Goal: Information Seeking & Learning: Learn about a topic

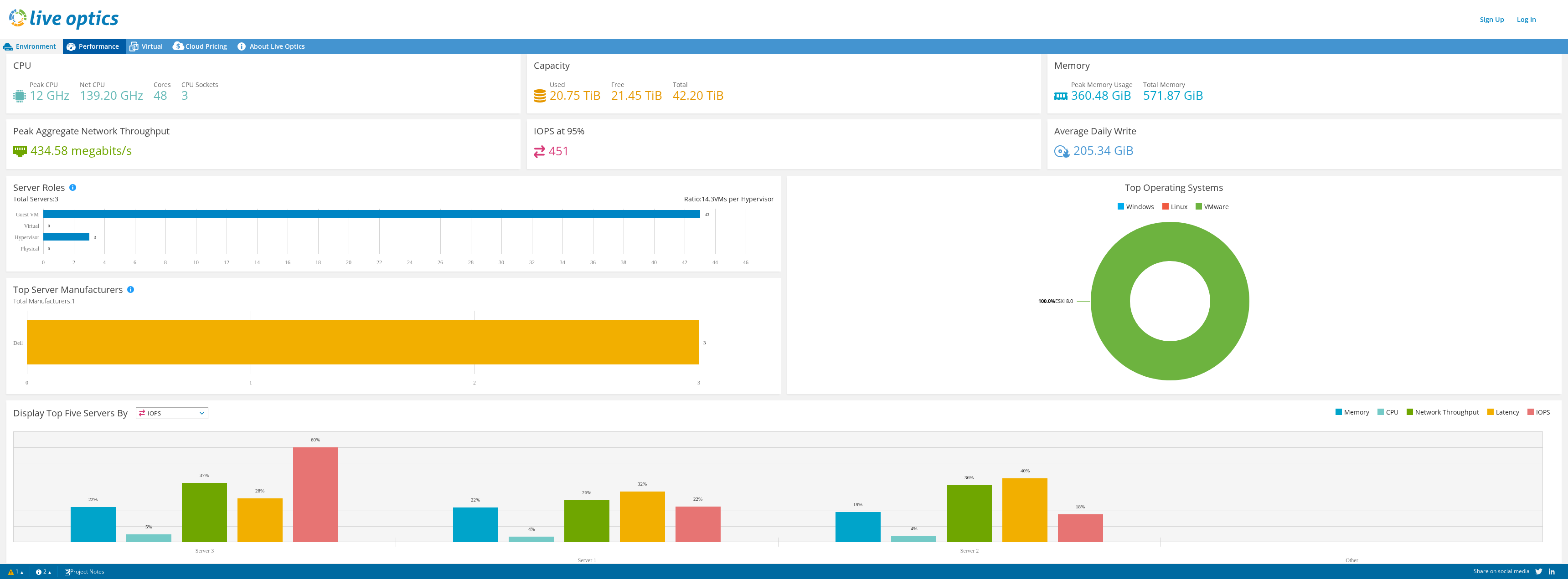
click at [99, 50] on div "Performance" at bounding box center [94, 46] width 63 height 15
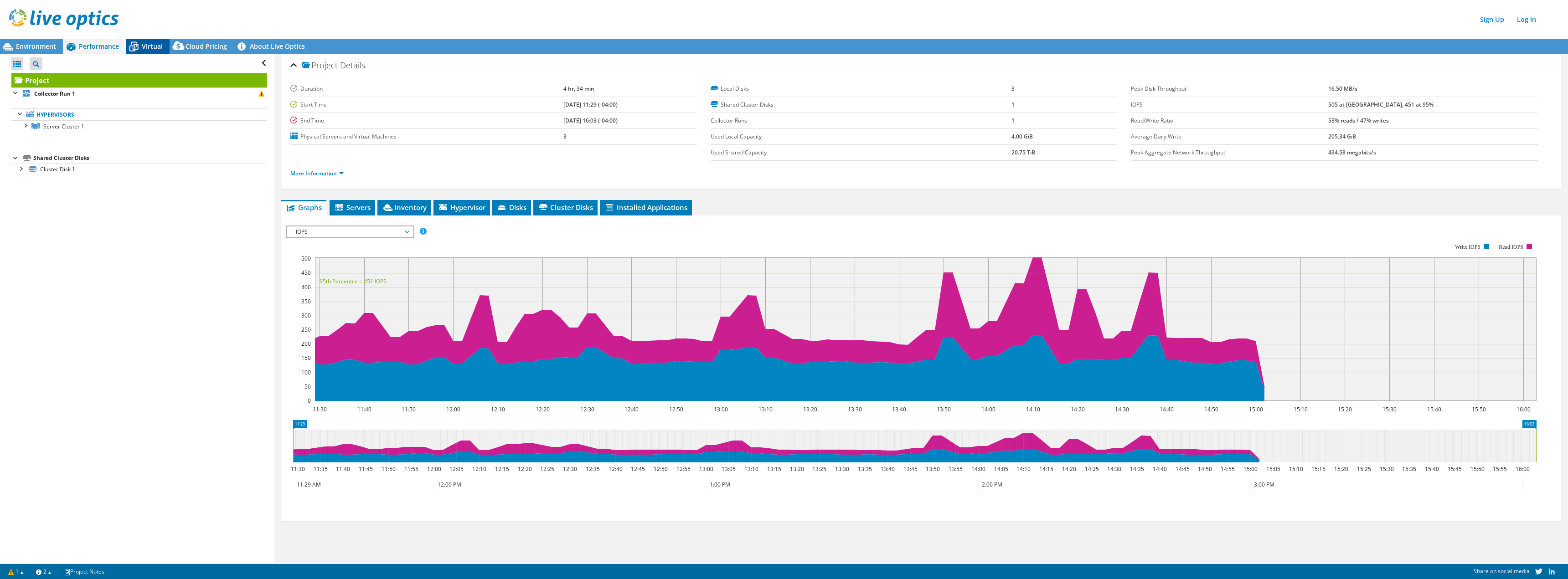
click at [163, 44] on div "Virtual" at bounding box center [148, 46] width 44 height 15
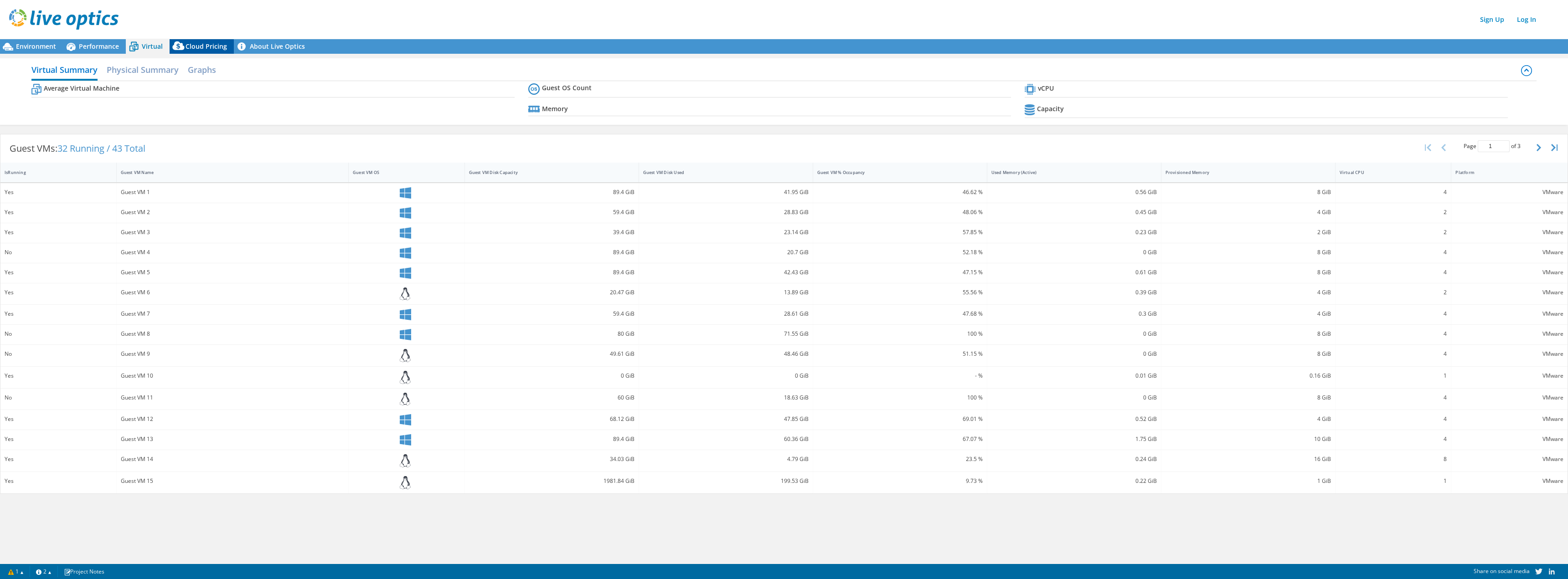
click at [192, 47] on span "Cloud Pricing" at bounding box center [206, 46] width 41 height 9
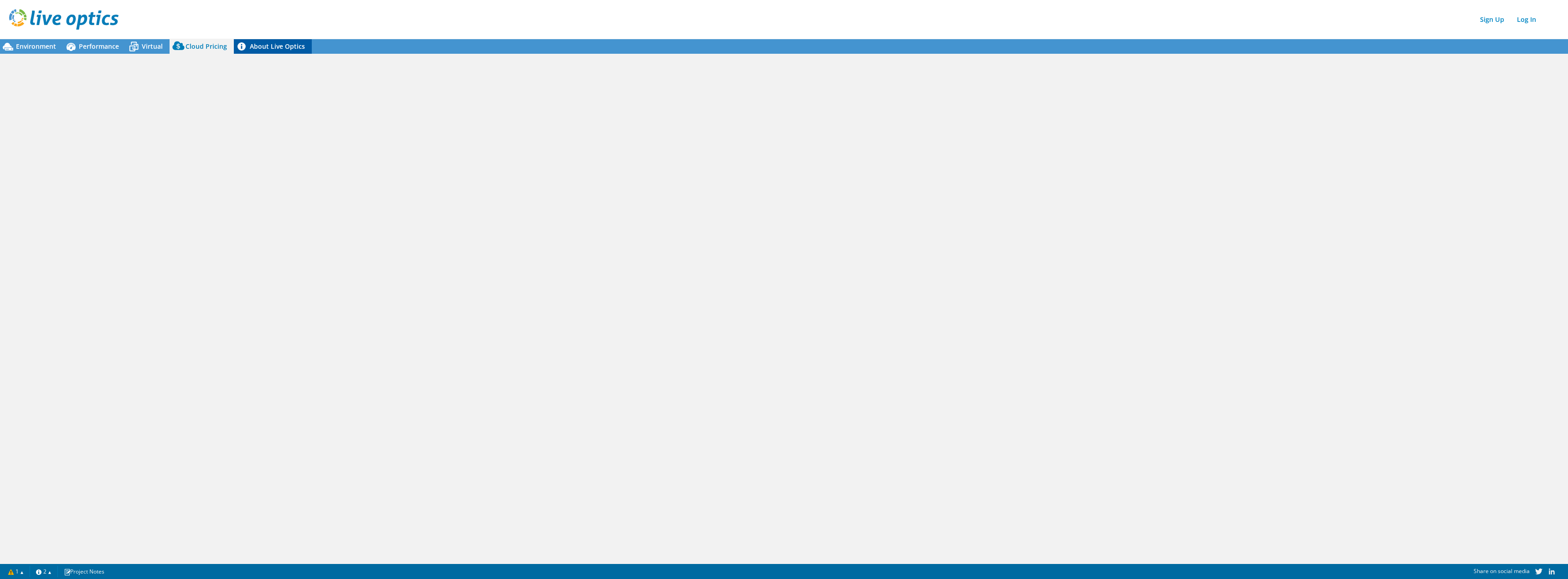
click at [265, 50] on link "About Live Optics" at bounding box center [273, 46] width 78 height 15
click at [19, 51] on div "Environment" at bounding box center [31, 46] width 63 height 15
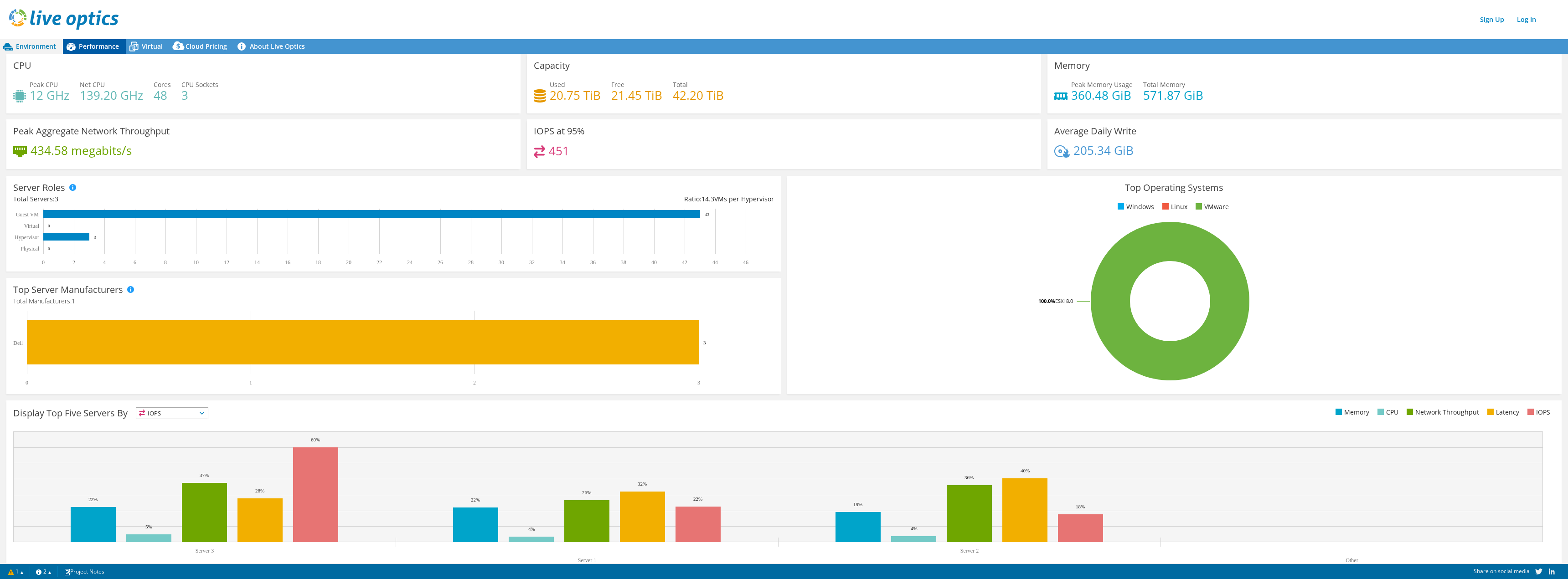
click at [109, 44] on span "Performance" at bounding box center [99, 46] width 40 height 9
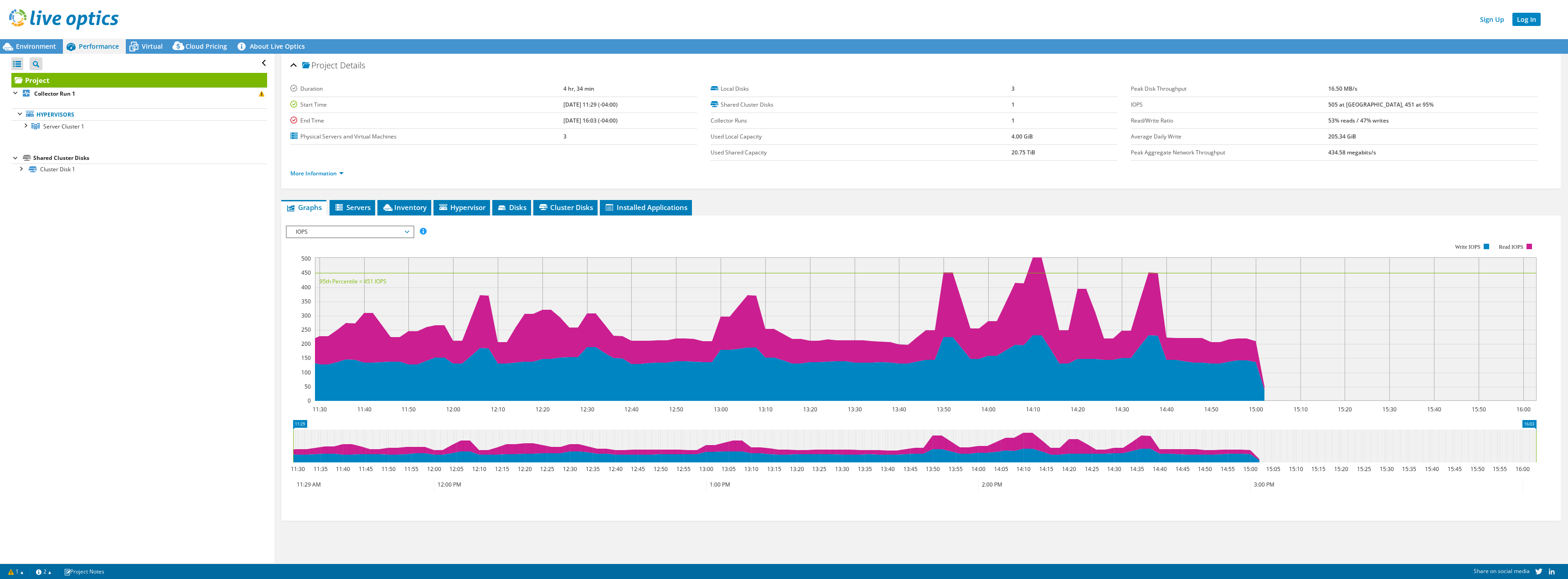
click at [1520, 24] on link "Log In" at bounding box center [1527, 19] width 28 height 13
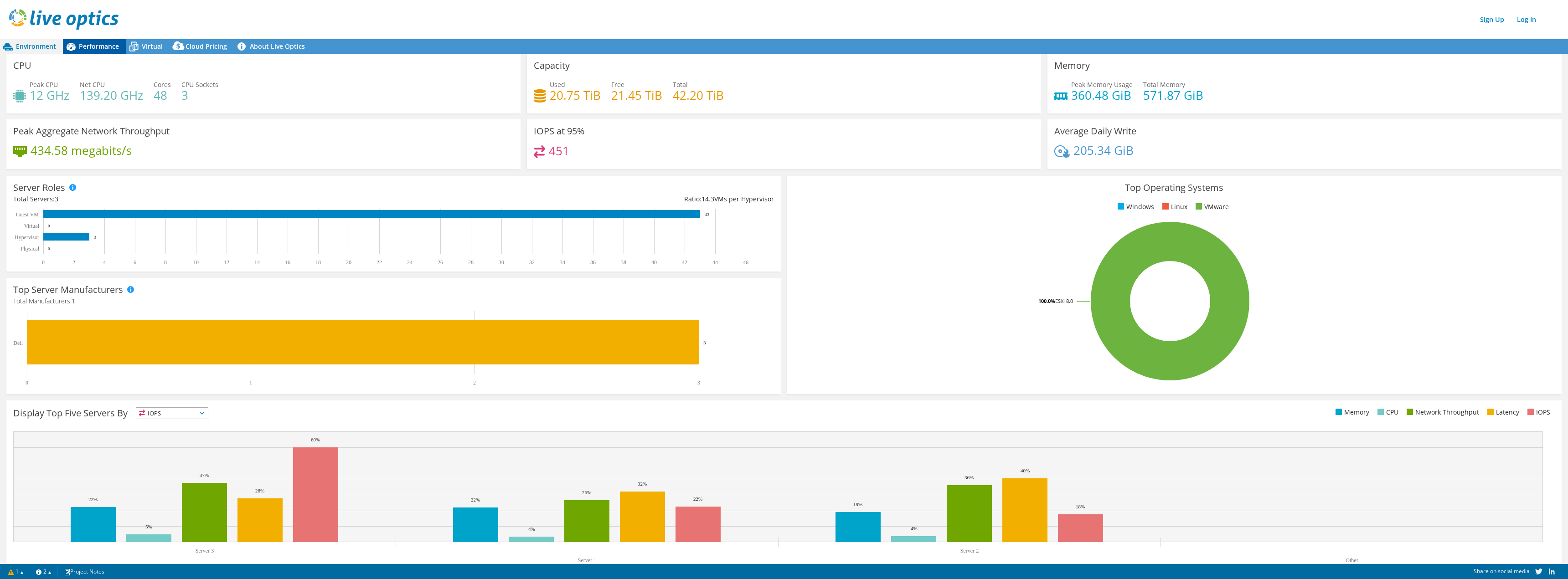
click at [104, 46] on span "Performance" at bounding box center [99, 46] width 40 height 9
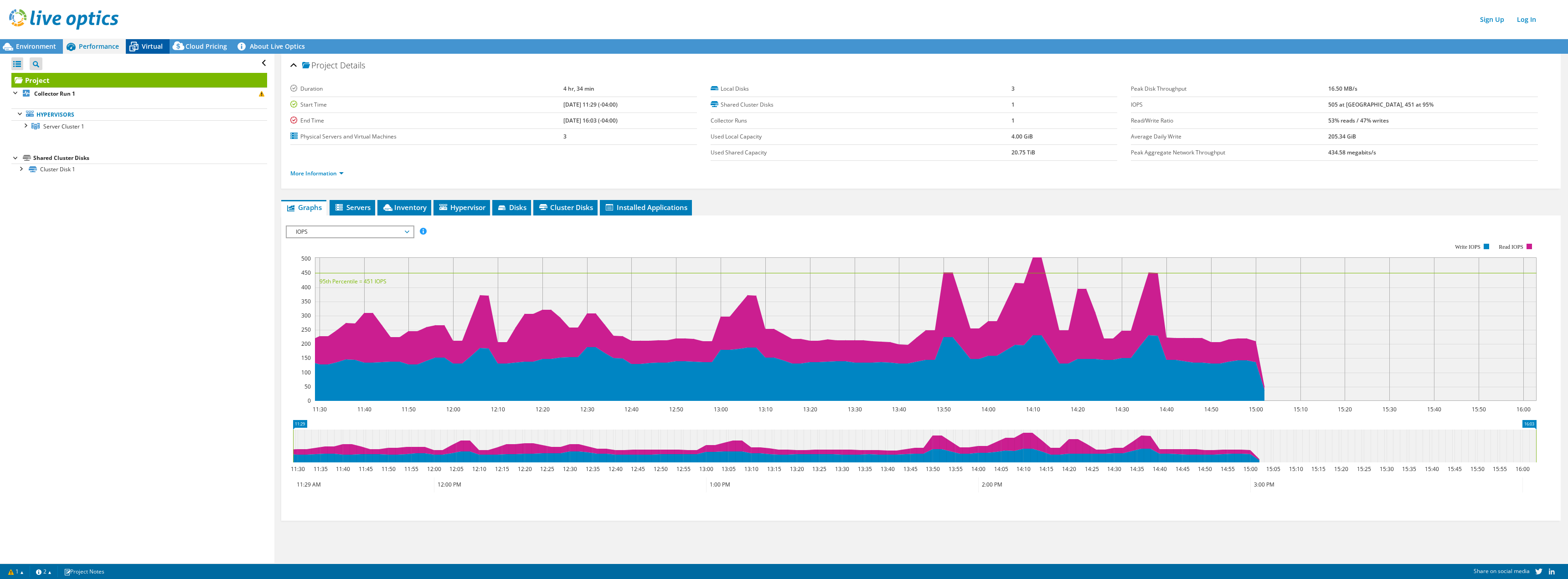
click at [151, 46] on span "Virtual" at bounding box center [152, 46] width 21 height 9
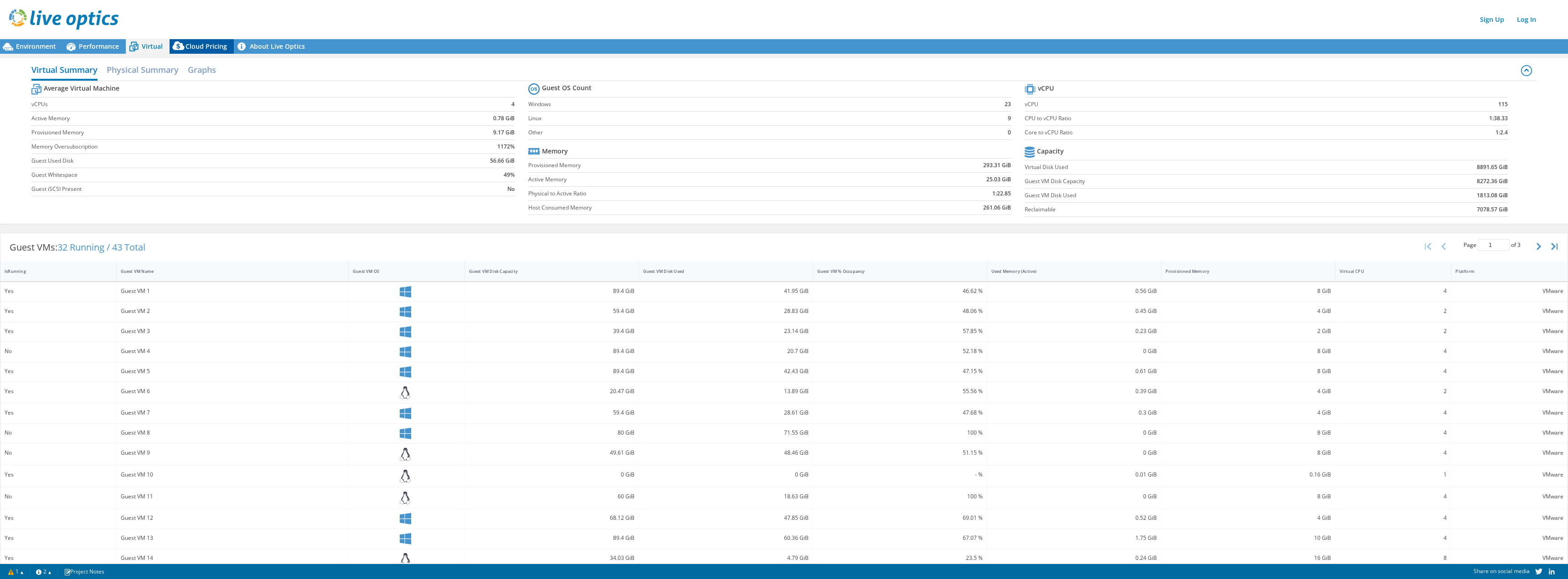
click at [186, 50] on icon at bounding box center [179, 48] width 18 height 18
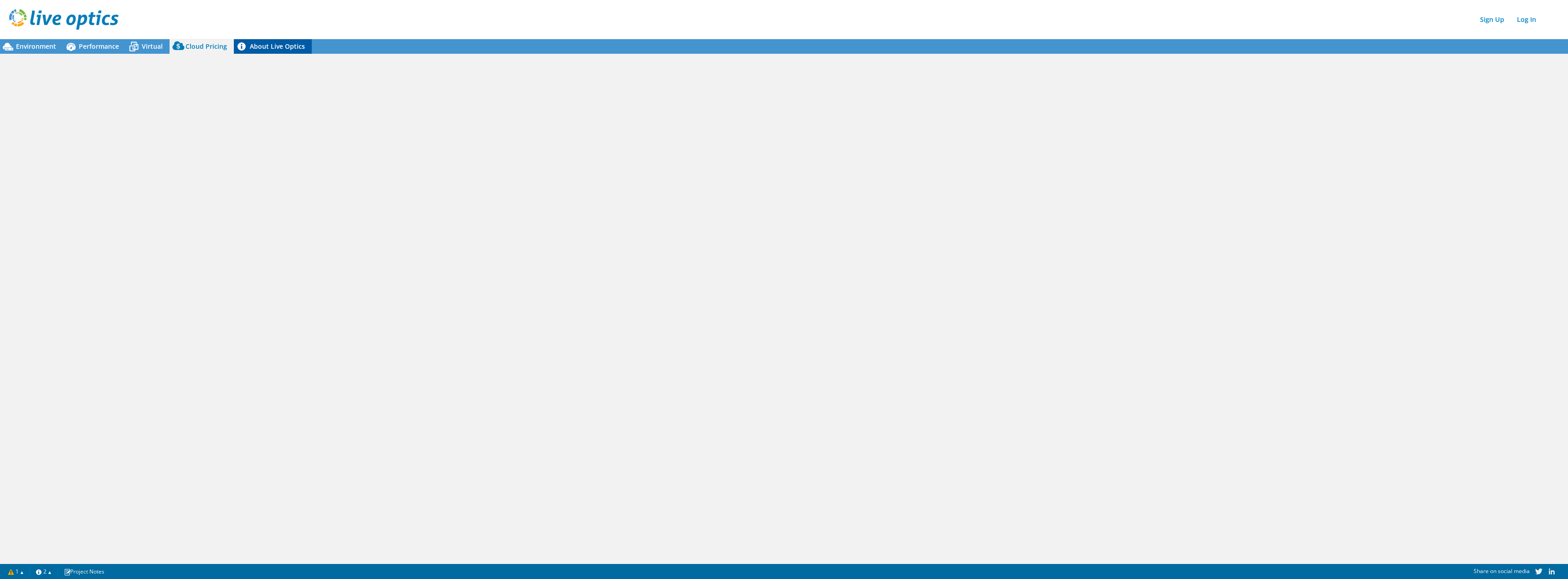
click at [255, 44] on link "About Live Optics" at bounding box center [273, 46] width 78 height 15
